Goal: Find specific page/section: Find specific page/section

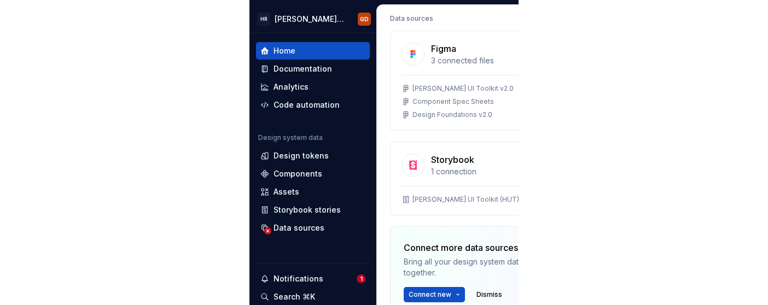
scroll to position [109, 0]
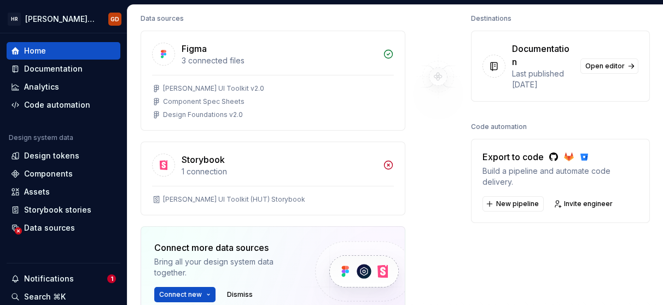
click at [438, 75] on img at bounding box center [438, 76] width 89 height 131
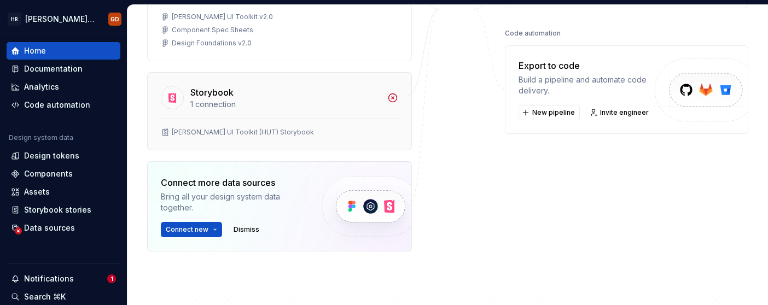
scroll to position [219, 0]
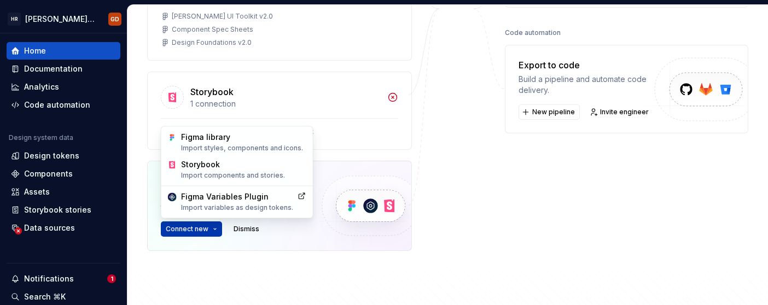
click at [215, 227] on html "HR Hymans UI Toolkit (HUT) GD Home Documentation Analytics Code automation Desi…" at bounding box center [384, 152] width 768 height 305
click at [584, 218] on html "HR Hymans UI Toolkit (HUT) GD Home Documentation Analytics Code automation Desi…" at bounding box center [384, 152] width 768 height 305
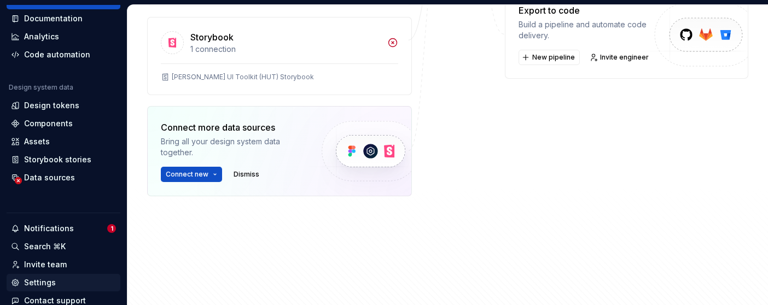
scroll to position [109, 0]
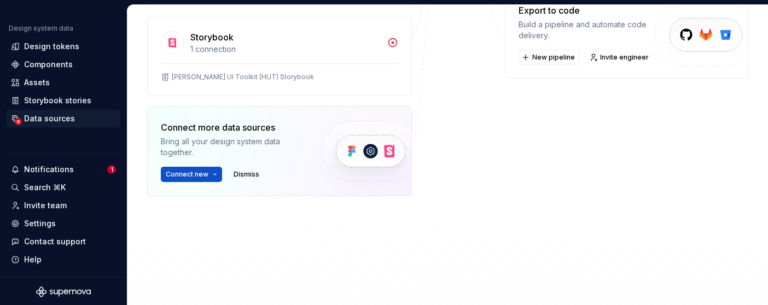
click at [55, 115] on div "Data sources" at bounding box center [49, 118] width 51 height 11
